Goal: Check status: Check status

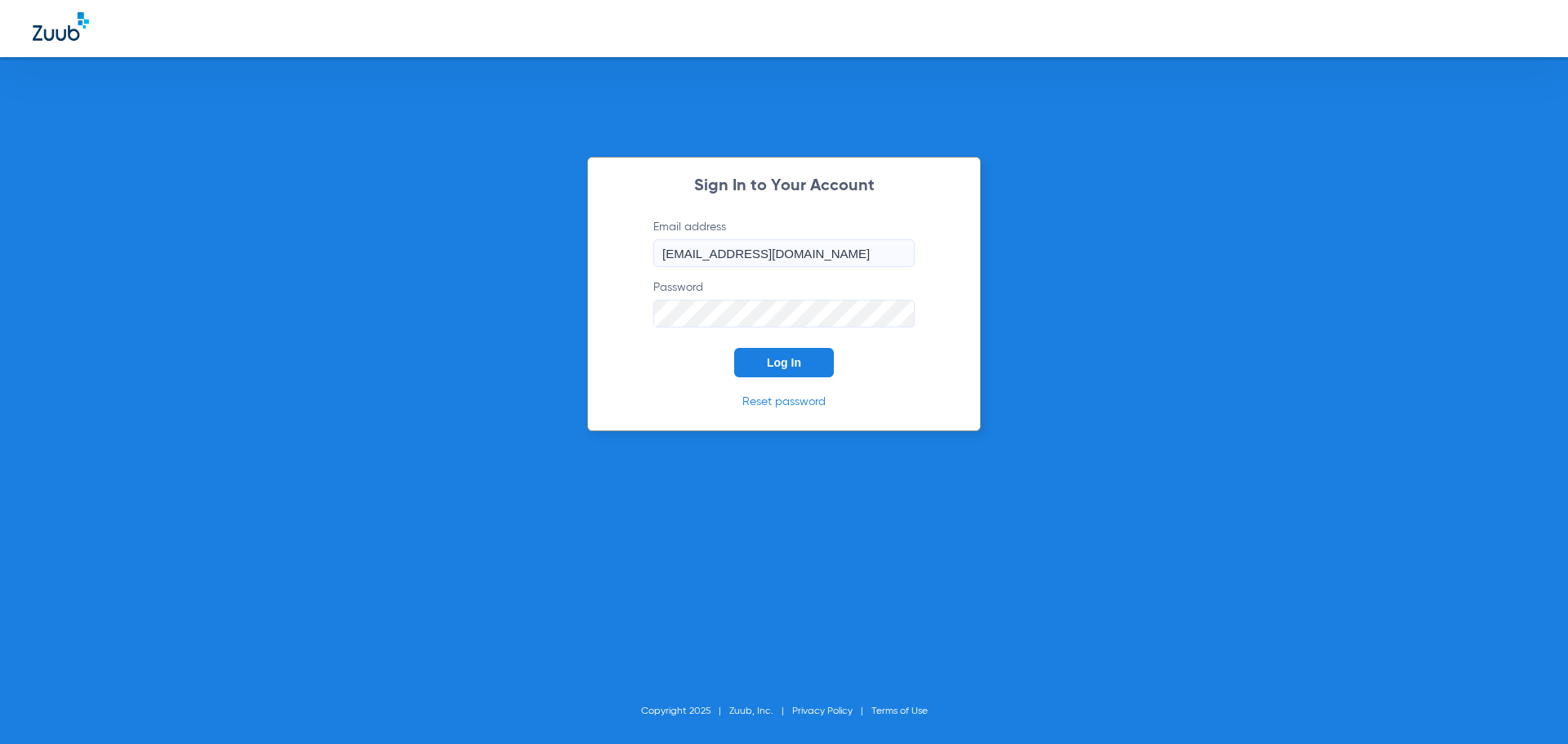
click at [806, 365] on button "Log In" at bounding box center [784, 362] width 100 height 30
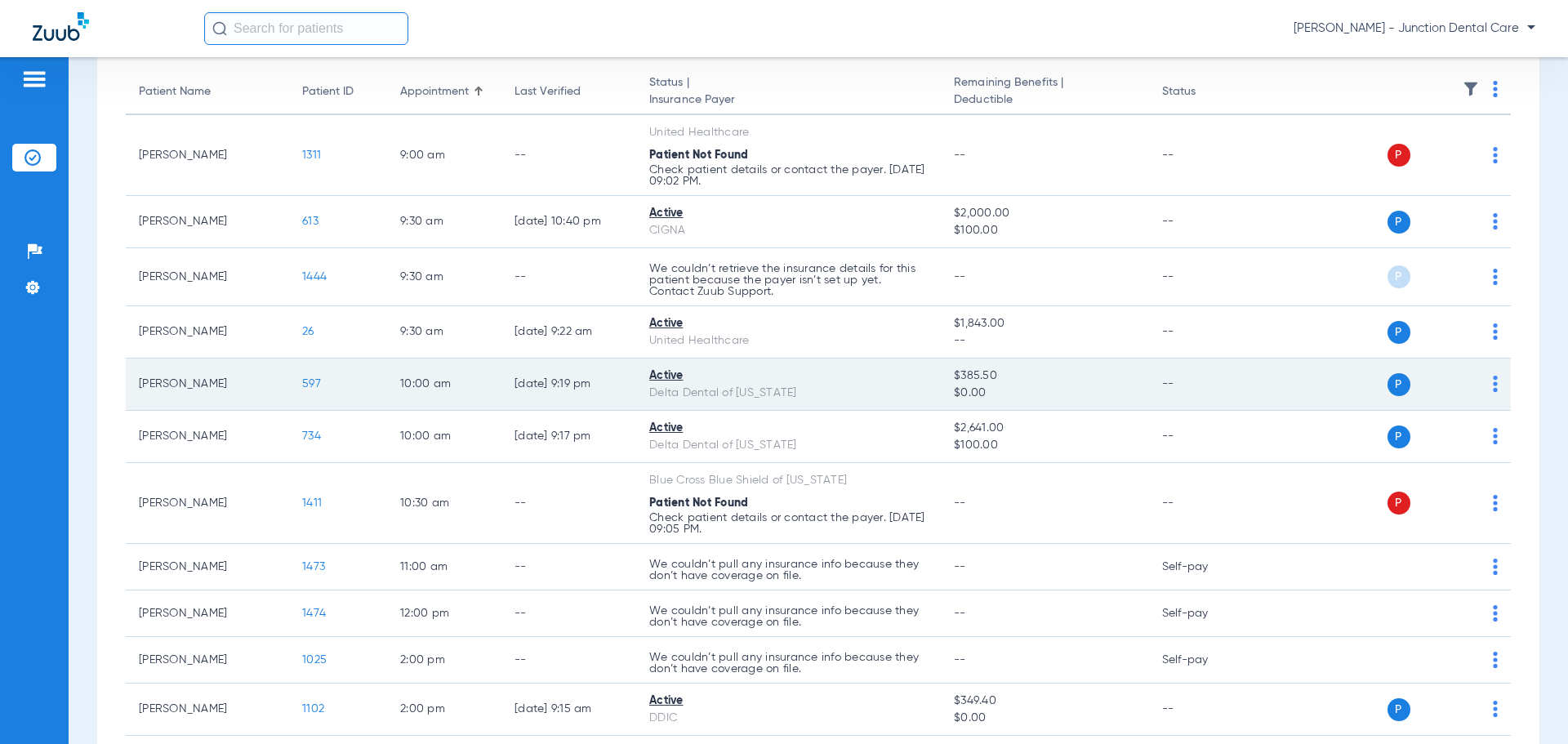
scroll to position [164, 0]
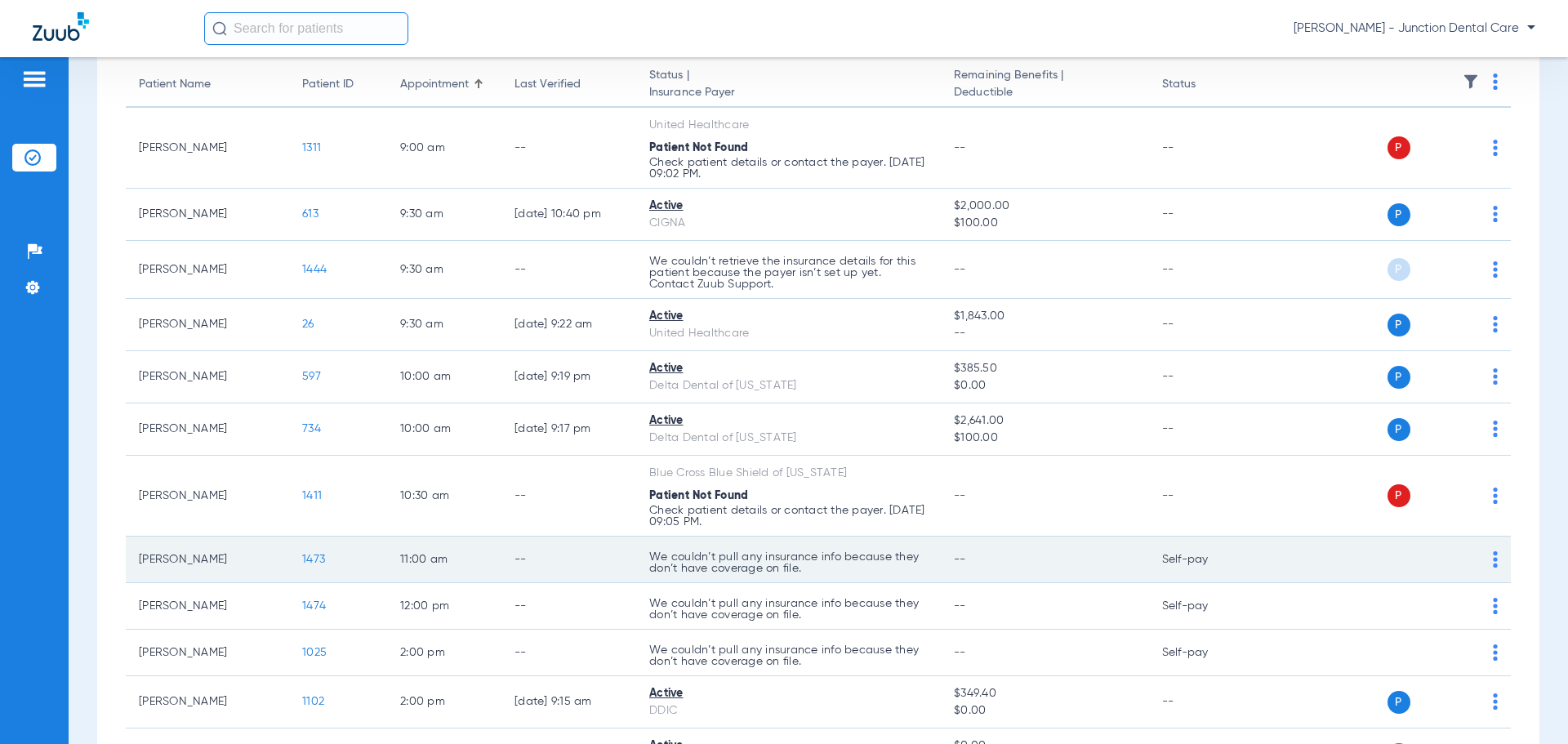
click at [1493, 558] on img at bounding box center [1496, 559] width 5 height 16
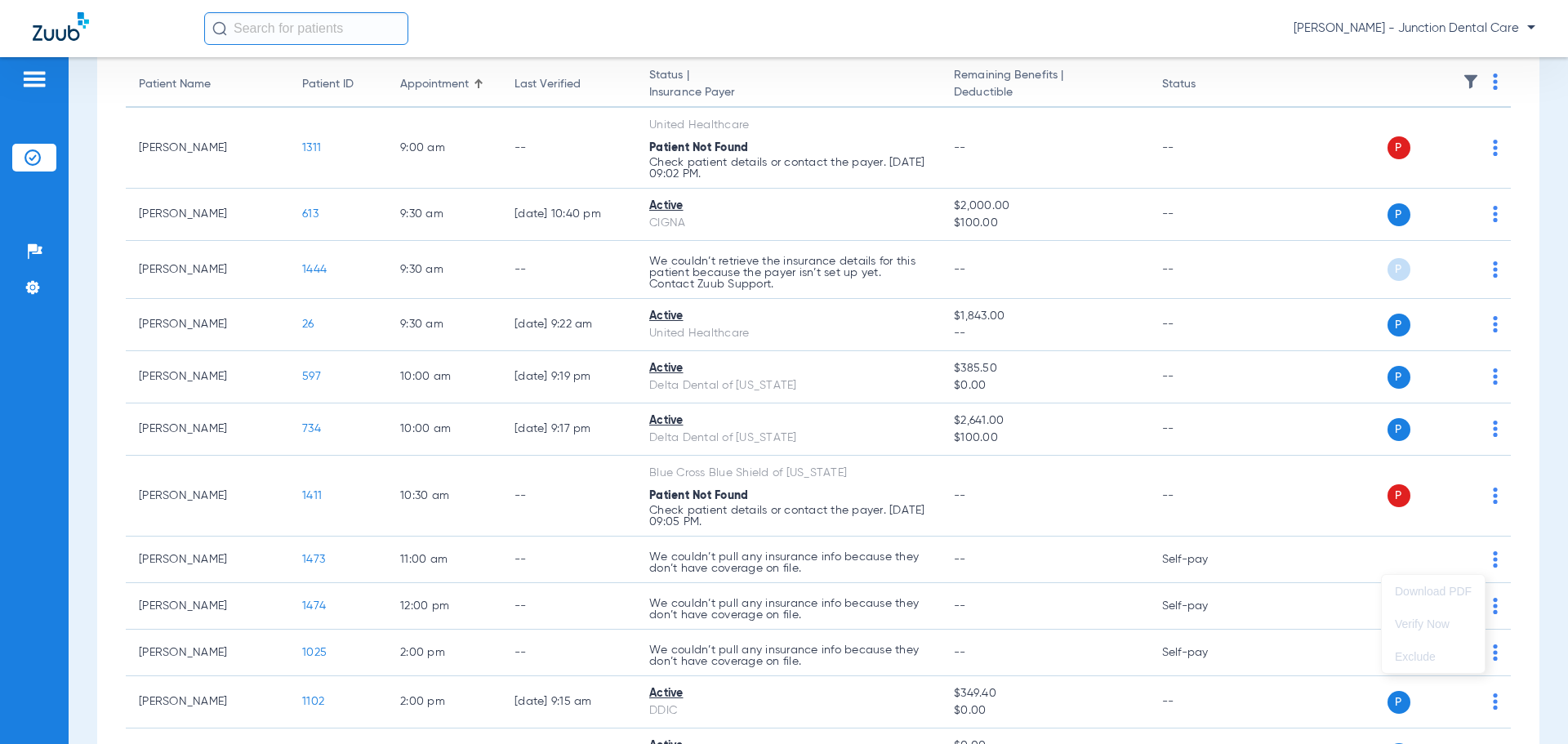
click at [1191, 573] on div at bounding box center [784, 372] width 1568 height 744
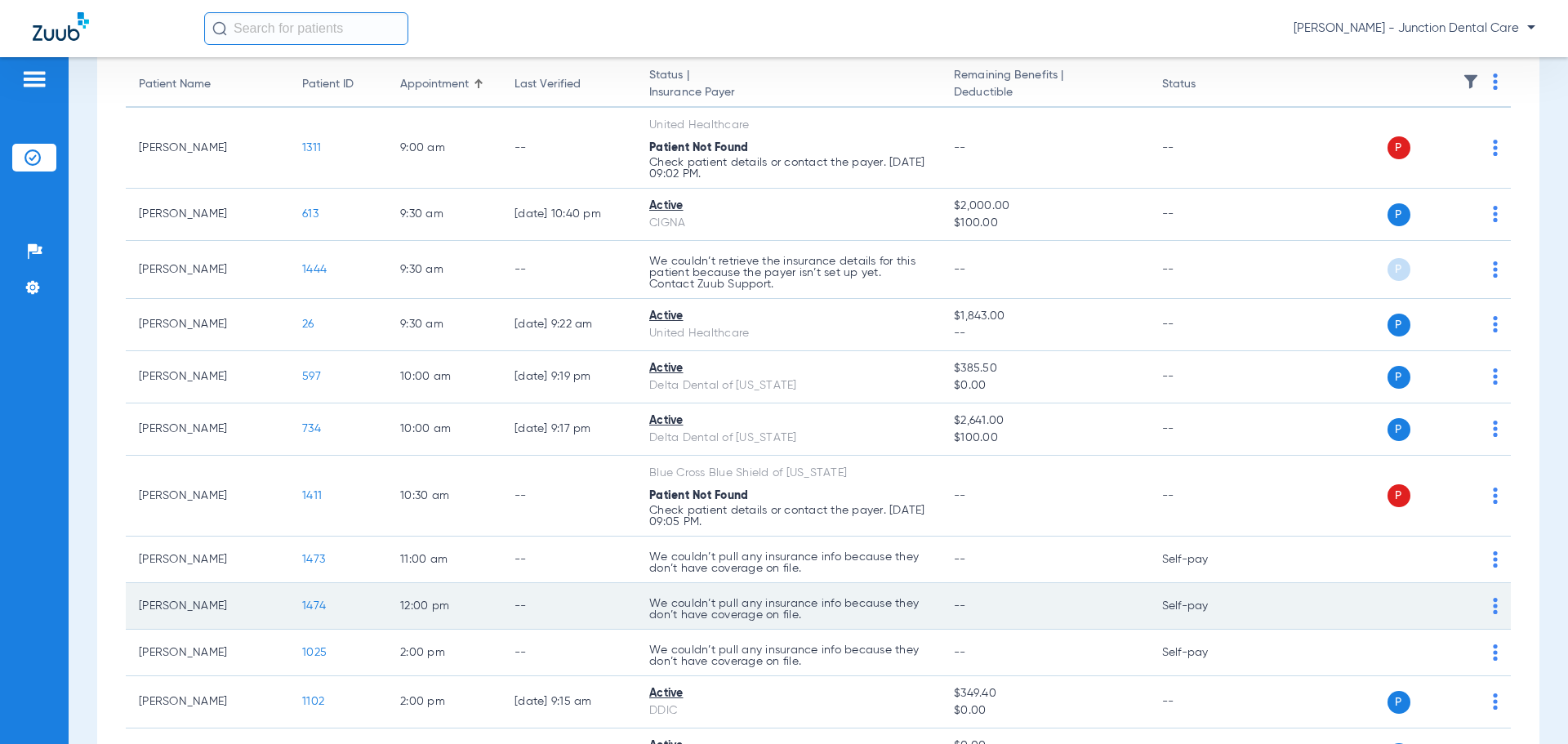
click at [1278, 618] on td "P S" at bounding box center [1386, 607] width 253 height 47
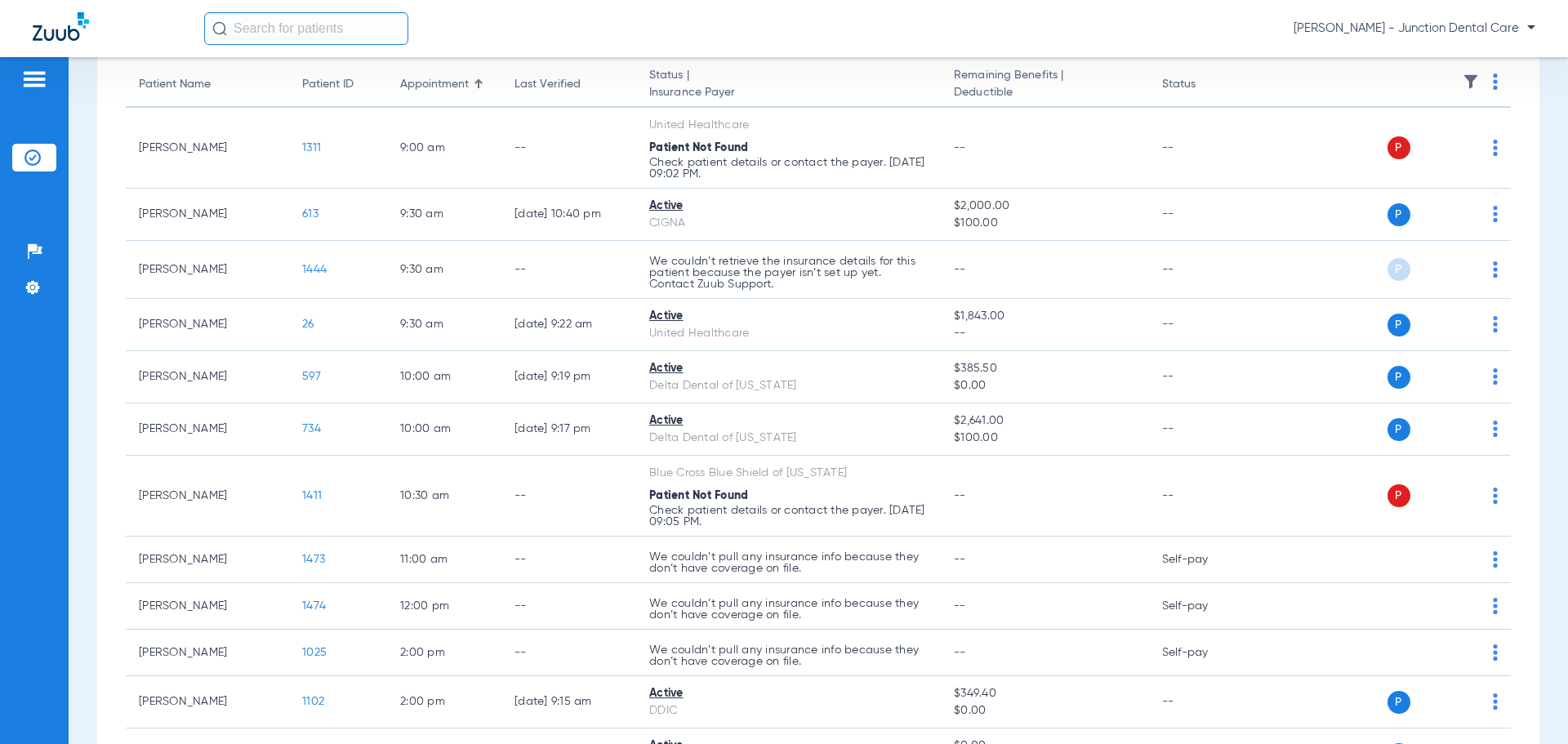
scroll to position [0, 0]
